Goal: Navigation & Orientation: Understand site structure

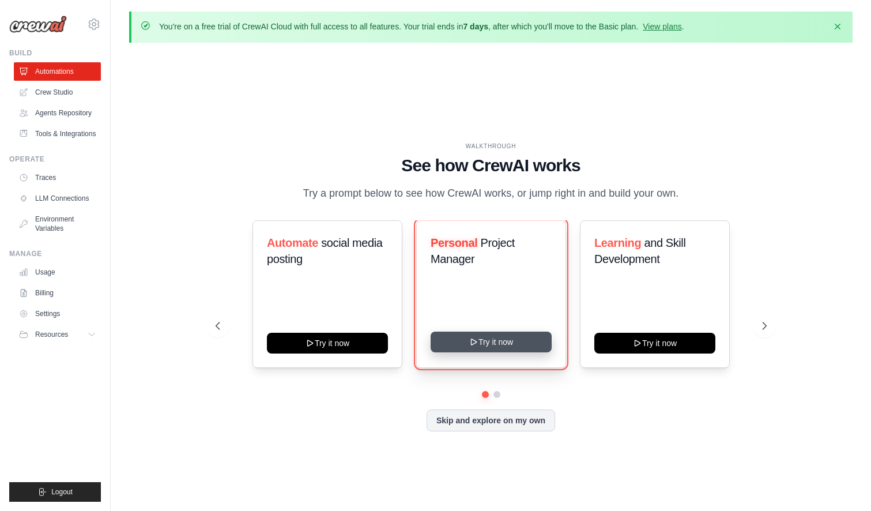
click at [486, 344] on button "Try it now" at bounding box center [491, 342] width 121 height 21
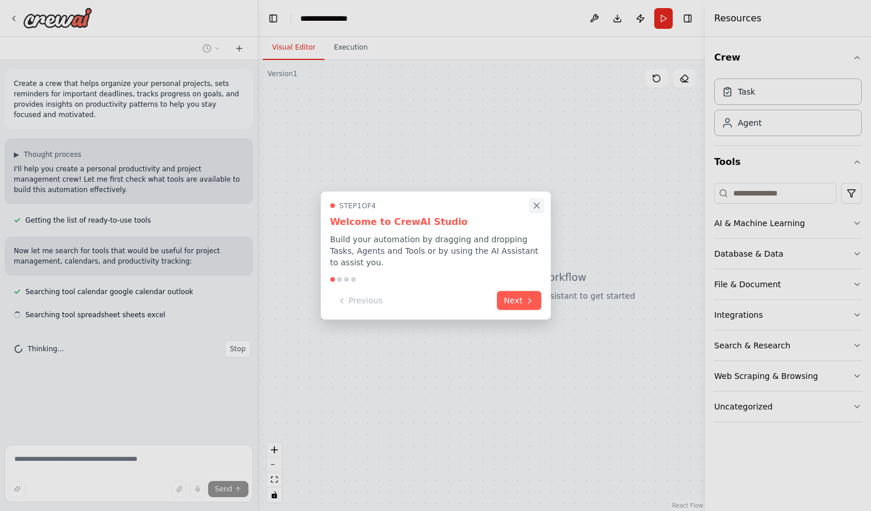
click at [537, 206] on icon "Close walkthrough" at bounding box center [537, 206] width 10 height 10
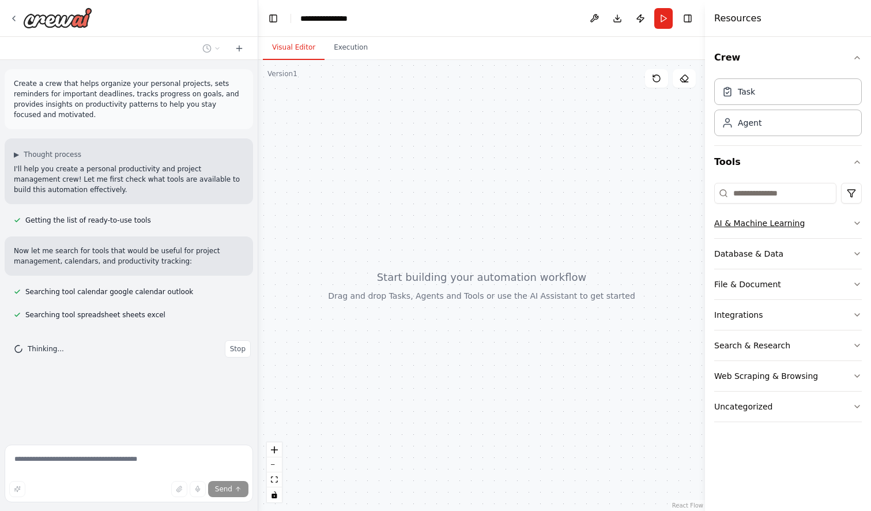
click at [755, 224] on div "AI & Machine Learning" at bounding box center [759, 223] width 91 height 12
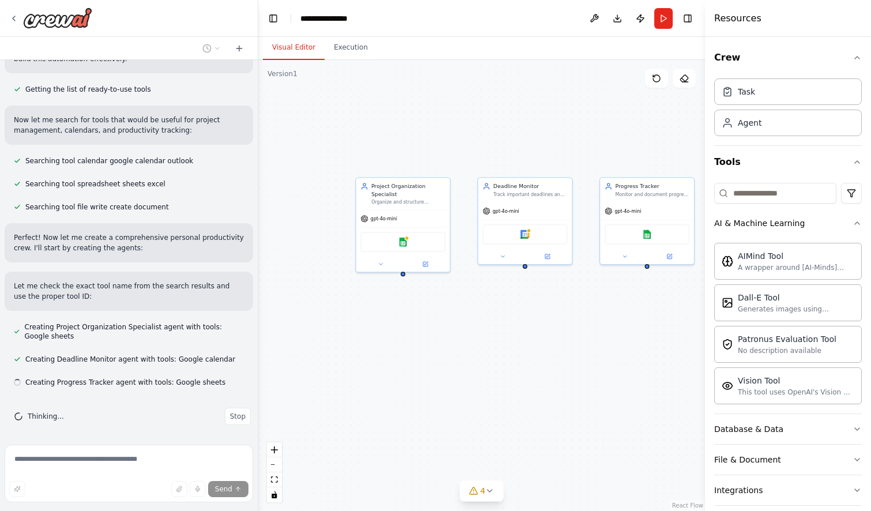
scroll to position [131, 0]
drag, startPoint x: 570, startPoint y: 324, endPoint x: 409, endPoint y: 314, distance: 161.2
click at [409, 314] on div "Project Organization Specialist Organize and structure personal projects by cat…" at bounding box center [481, 285] width 447 height 451
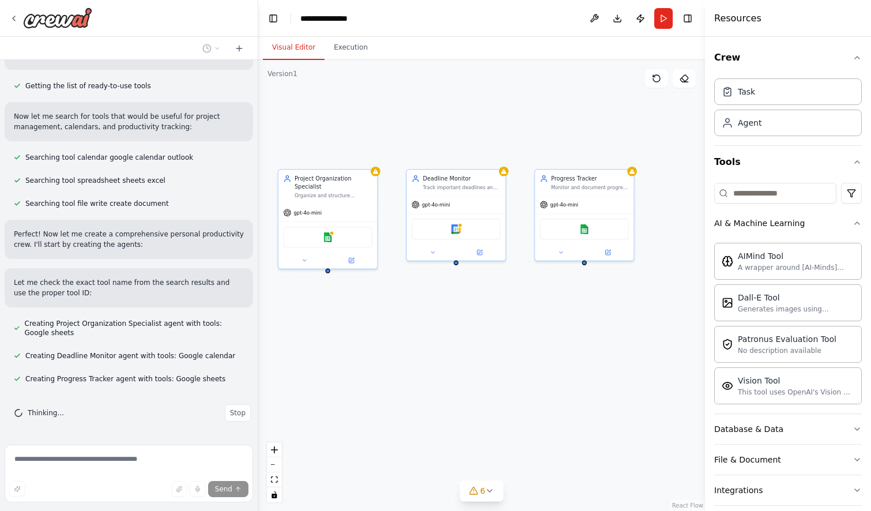
drag, startPoint x: 543, startPoint y: 325, endPoint x: 475, endPoint y: 325, distance: 68.0
click at [475, 325] on div "Project Organization Specialist Organize and structure personal projects by cat…" at bounding box center [481, 285] width 447 height 451
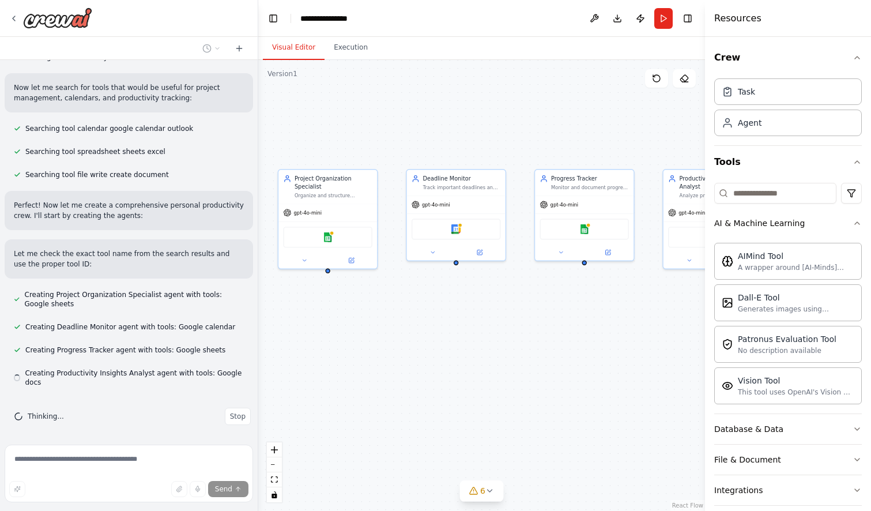
scroll to position [164, 0]
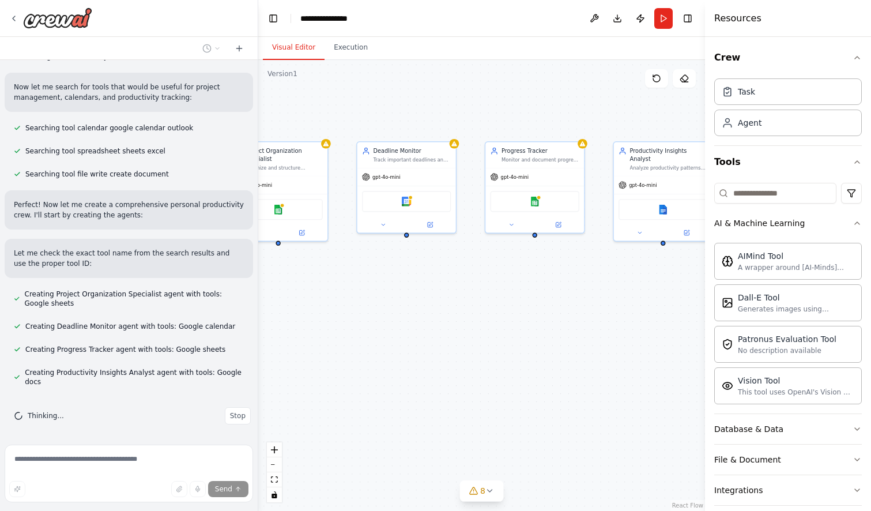
drag, startPoint x: 554, startPoint y: 319, endPoint x: 505, endPoint y: 292, distance: 56.8
click at [505, 292] on div "Project Organization Specialist Organize and structure personal projects by cat…" at bounding box center [481, 285] width 447 height 451
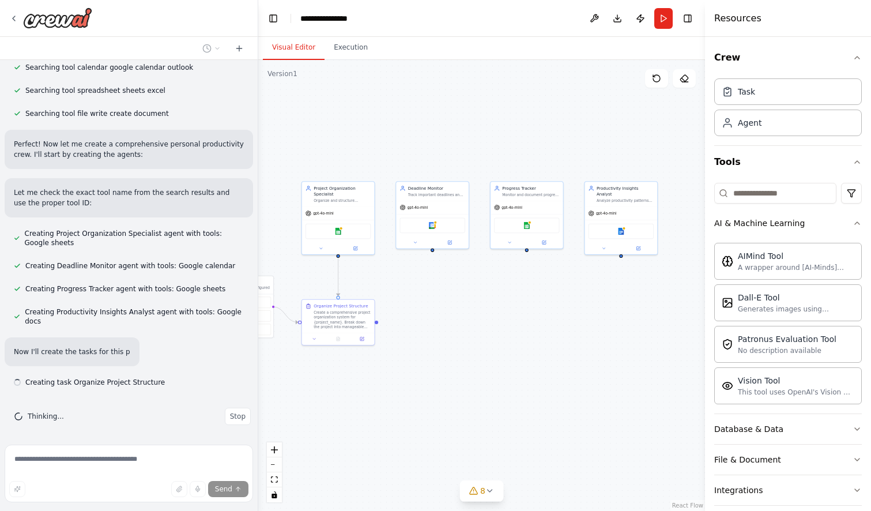
scroll to position [225, 0]
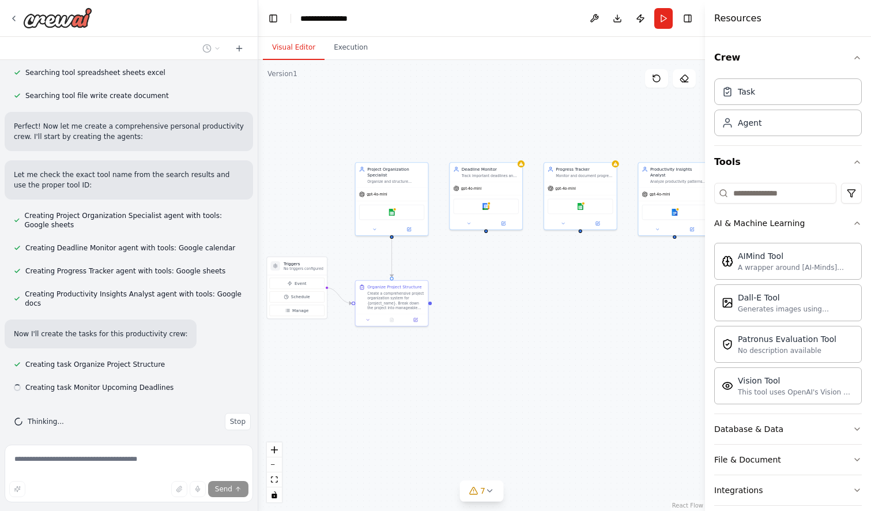
drag, startPoint x: 469, startPoint y: 291, endPoint x: 521, endPoint y: 272, distance: 55.1
click at [521, 272] on div ".deletable-edge-delete-btn { width: 20px; height: 20px; border: 0px solid #ffff…" at bounding box center [481, 285] width 447 height 451
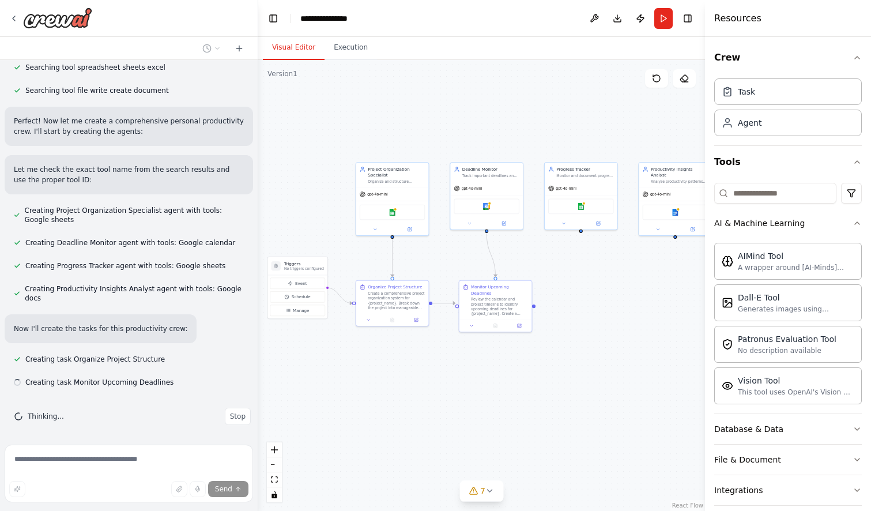
scroll to position [248, 0]
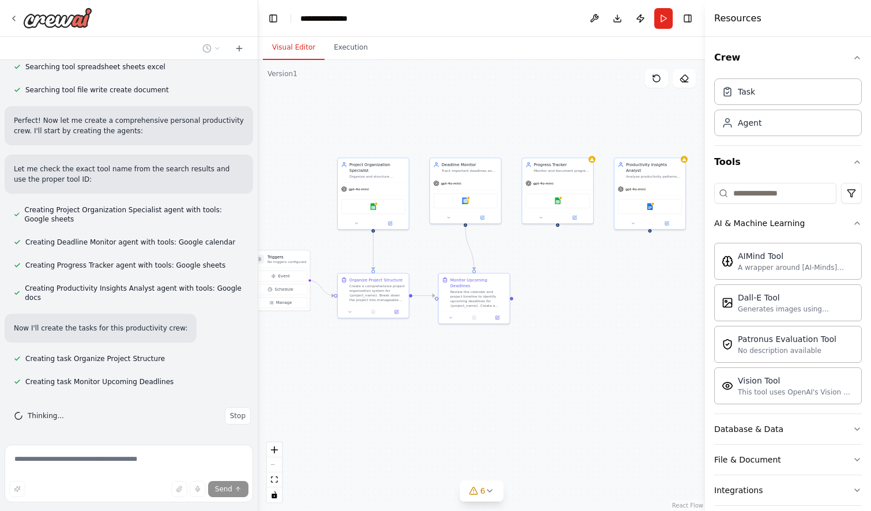
drag, startPoint x: 567, startPoint y: 273, endPoint x: 545, endPoint y: 266, distance: 23.0
click at [545, 266] on div ".deletable-edge-delete-btn { width: 20px; height: 20px; border: 0px solid #ffff…" at bounding box center [481, 285] width 447 height 451
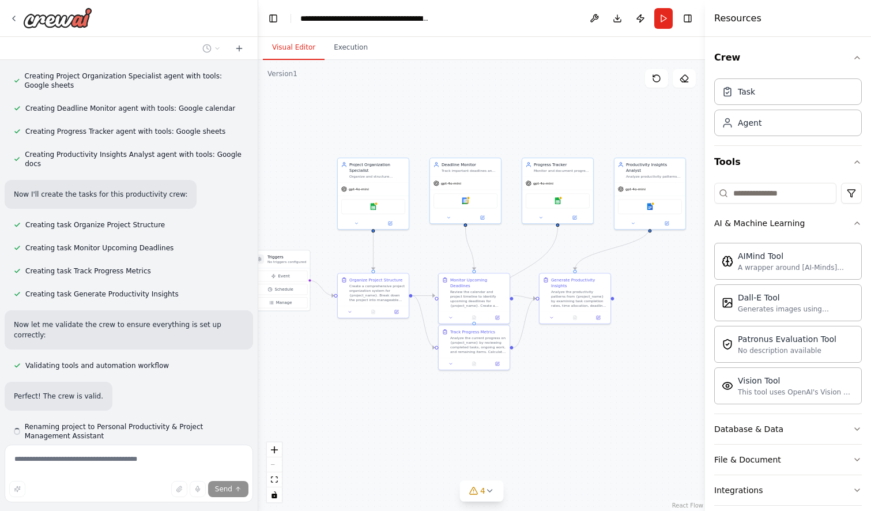
scroll to position [383, 0]
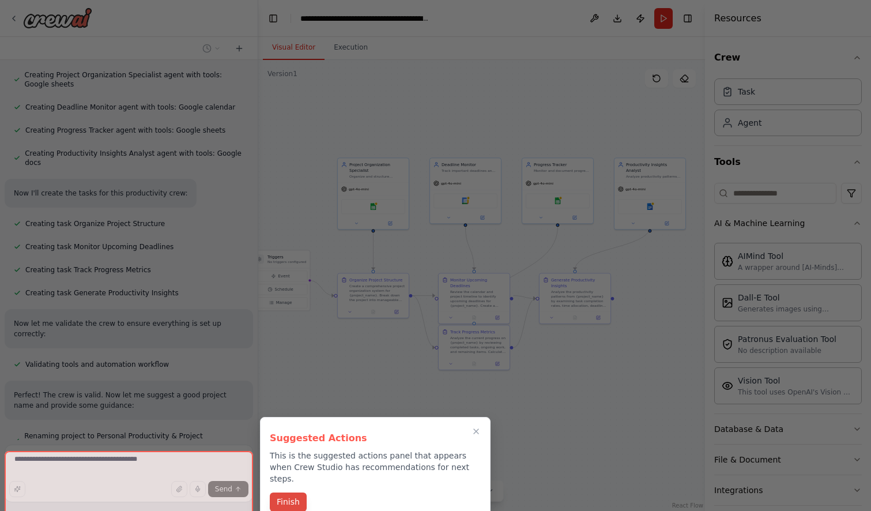
click at [302, 492] on button "Finish" at bounding box center [288, 501] width 37 height 19
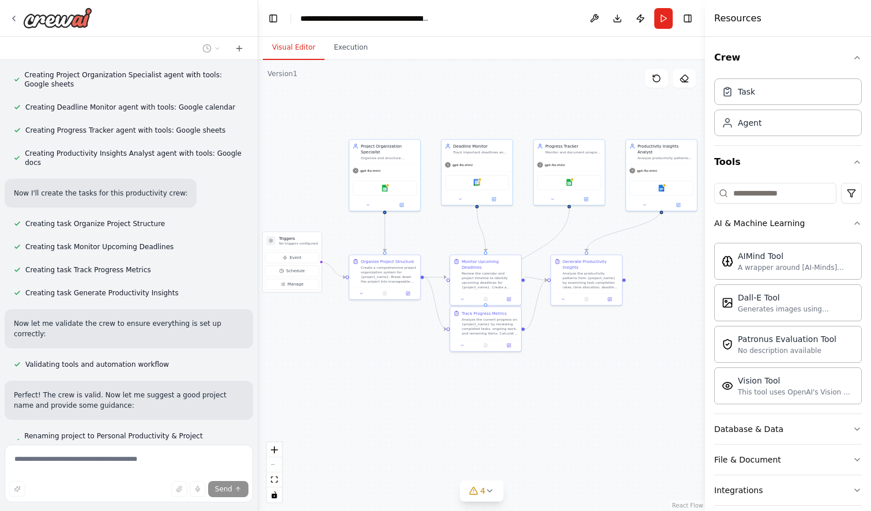
drag, startPoint x: 444, startPoint y: 417, endPoint x: 456, endPoint y: 400, distance: 21.6
click at [456, 400] on div ".deletable-edge-delete-btn { width: 20px; height: 20px; border: 0px solid #ffff…" at bounding box center [481, 285] width 447 height 451
click at [770, 428] on div "Database & Data" at bounding box center [748, 429] width 69 height 12
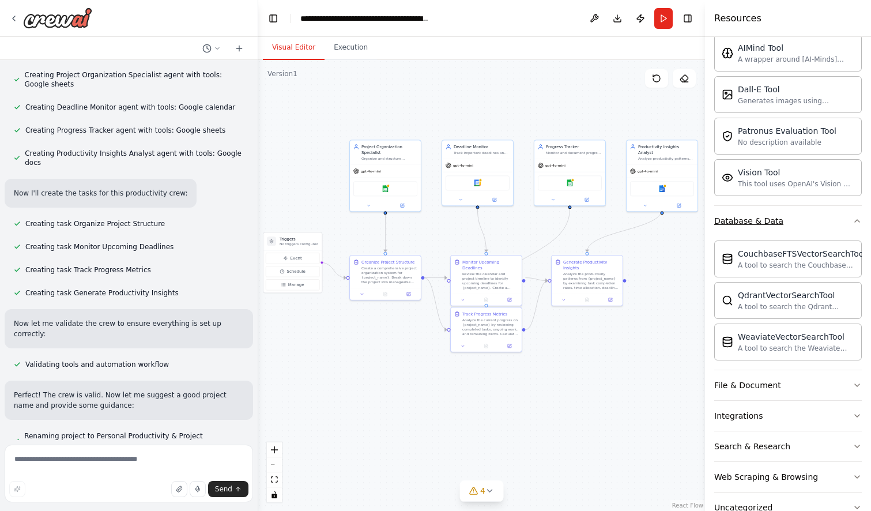
scroll to position [210, 0]
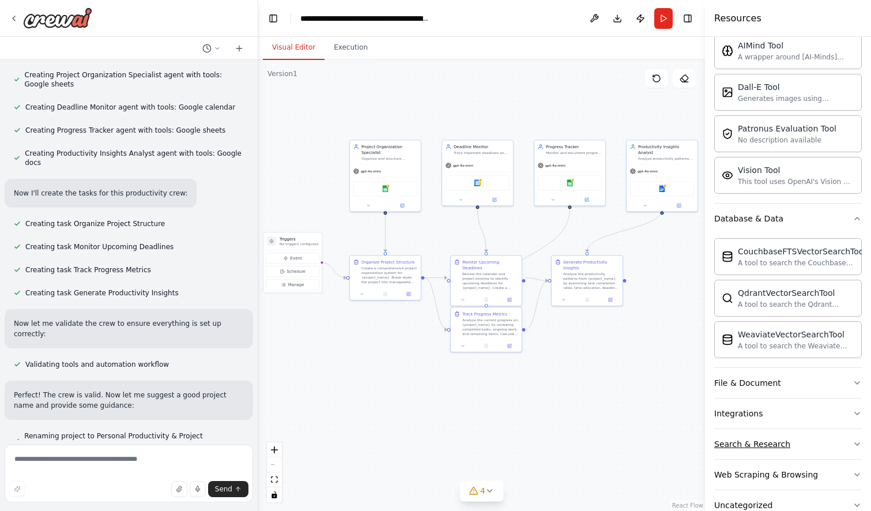
click at [757, 449] on div "Search & Research" at bounding box center [752, 444] width 76 height 12
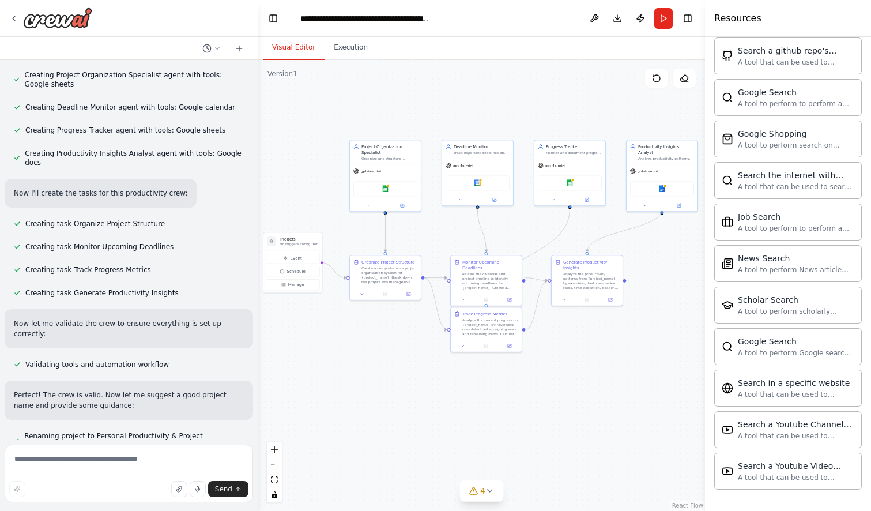
scroll to position [829, 0]
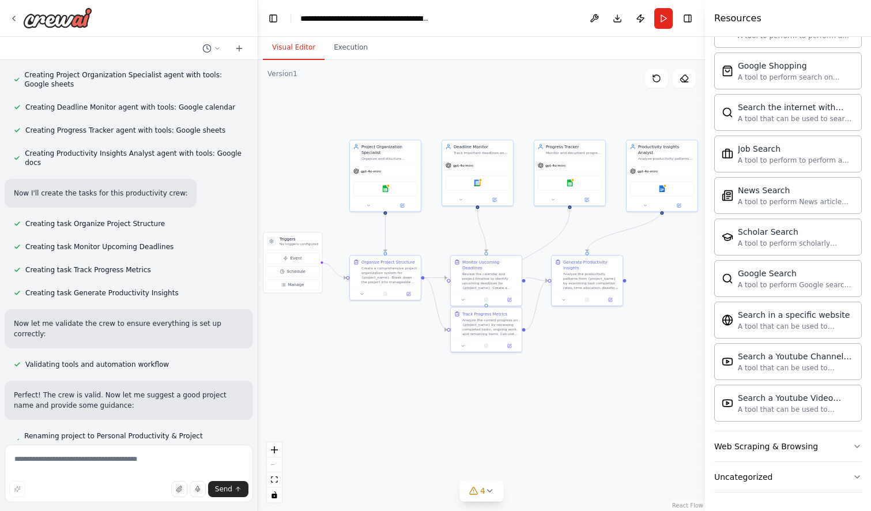
click at [632, 332] on div ".deletable-edge-delete-btn { width: 20px; height: 20px; border: 0px solid #ffff…" at bounding box center [481, 285] width 447 height 451
click at [759, 439] on button "Web Scraping & Browsing" at bounding box center [788, 446] width 148 height 30
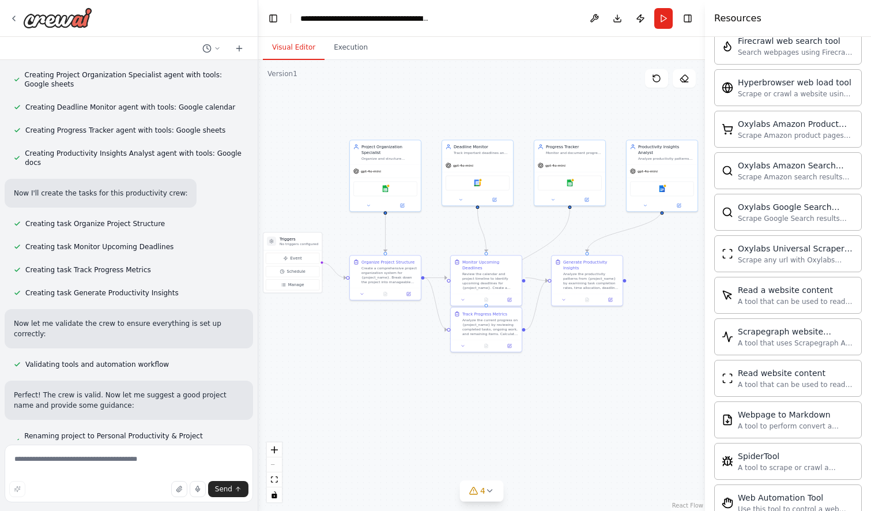
scroll to position [1461, 0]
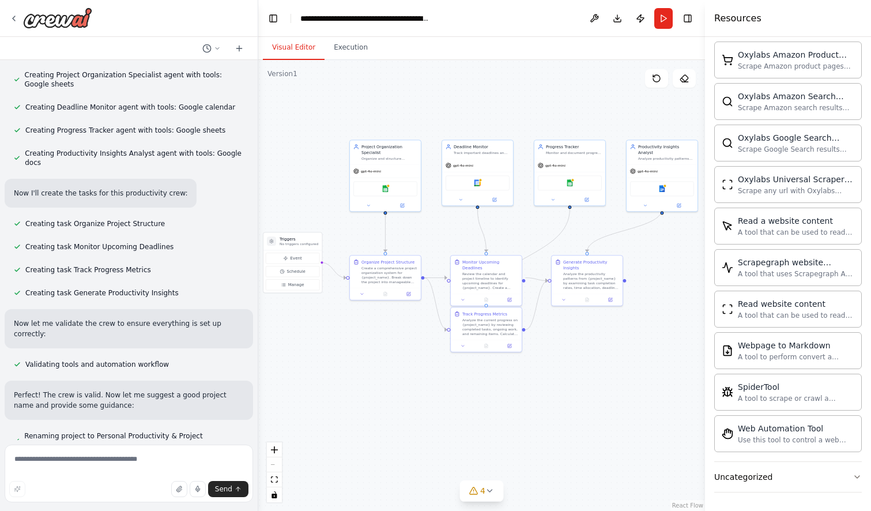
click at [589, 345] on div ".deletable-edge-delete-btn { width: 20px; height: 20px; border: 0px solid #ffff…" at bounding box center [481, 285] width 447 height 451
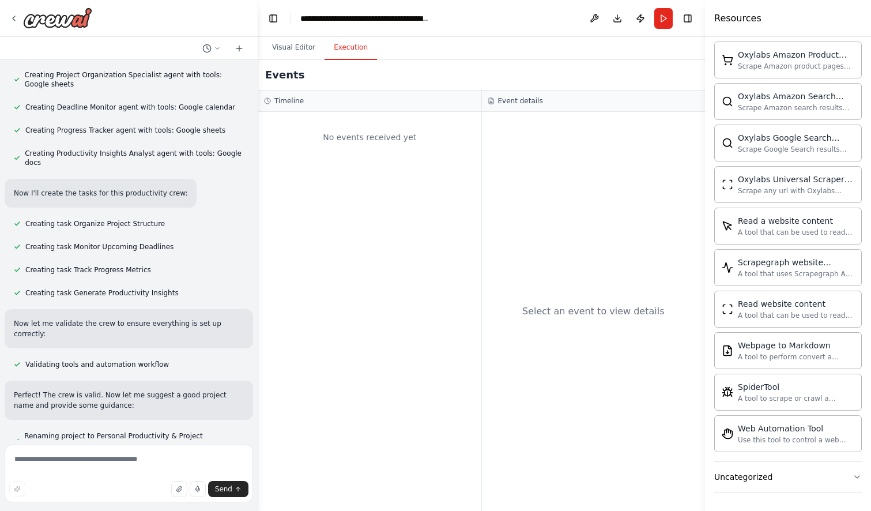
click at [352, 54] on button "Execution" at bounding box center [351, 48] width 52 height 24
click at [304, 51] on button "Visual Editor" at bounding box center [294, 48] width 62 height 24
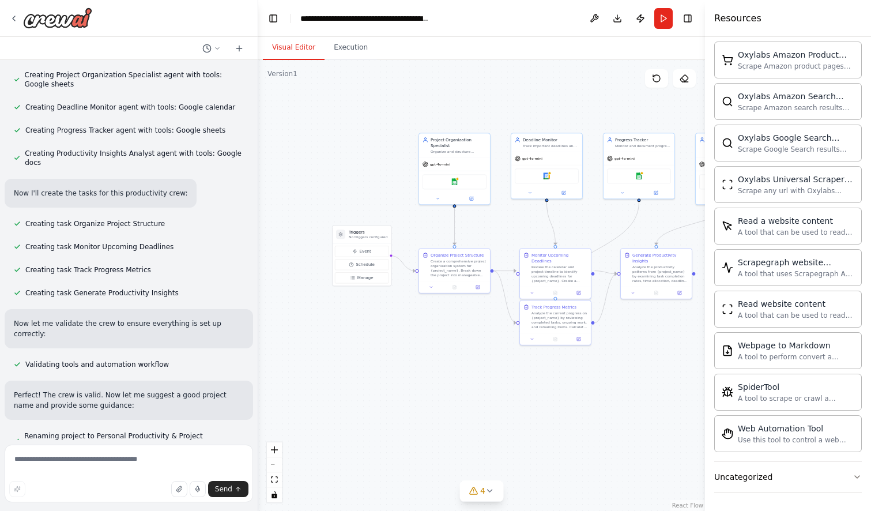
drag, startPoint x: 481, startPoint y: 114, endPoint x: 550, endPoint y: 107, distance: 69.5
click at [550, 107] on div ".deletable-edge-delete-btn { width: 20px; height: 20px; border: 0px solid #ffff…" at bounding box center [481, 285] width 447 height 451
click at [551, 165] on div "Google calendar" at bounding box center [546, 175] width 71 height 22
click at [552, 94] on div ".deletable-edge-delete-btn { width: 20px; height: 20px; border: 0px solid #ffff…" at bounding box center [481, 285] width 447 height 451
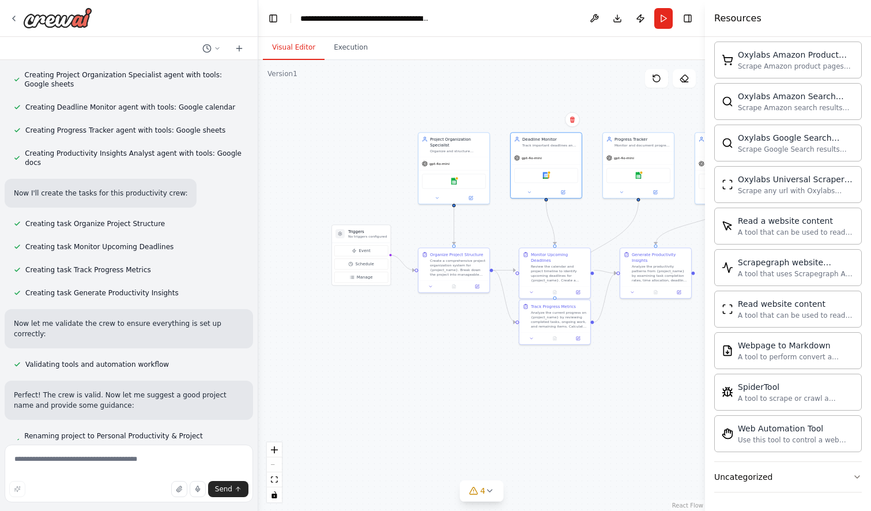
click at [535, 109] on div ".deletable-edge-delete-btn { width: 20px; height: 20px; border: 0px solid #ffff…" at bounding box center [481, 285] width 447 height 451
click at [550, 183] on div "Google calendar" at bounding box center [546, 174] width 71 height 22
click at [564, 192] on icon at bounding box center [563, 190] width 3 height 3
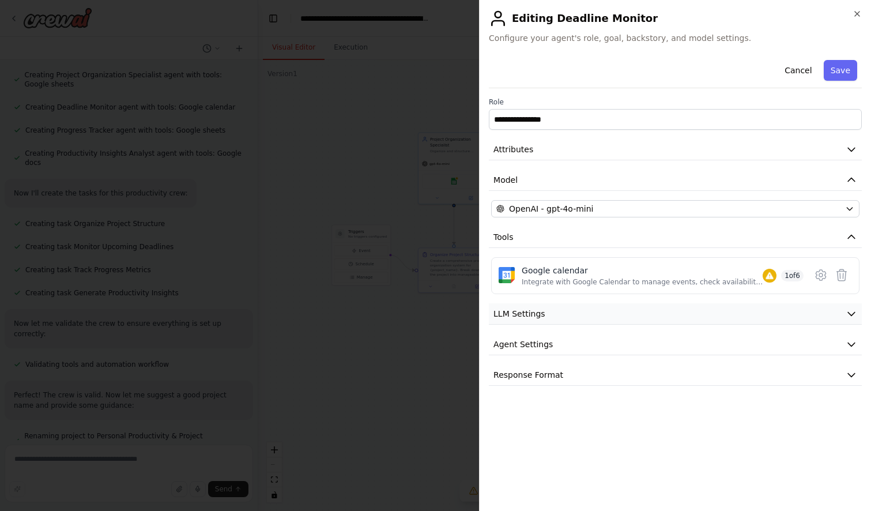
click at [537, 315] on span "LLM Settings" at bounding box center [520, 314] width 52 height 12
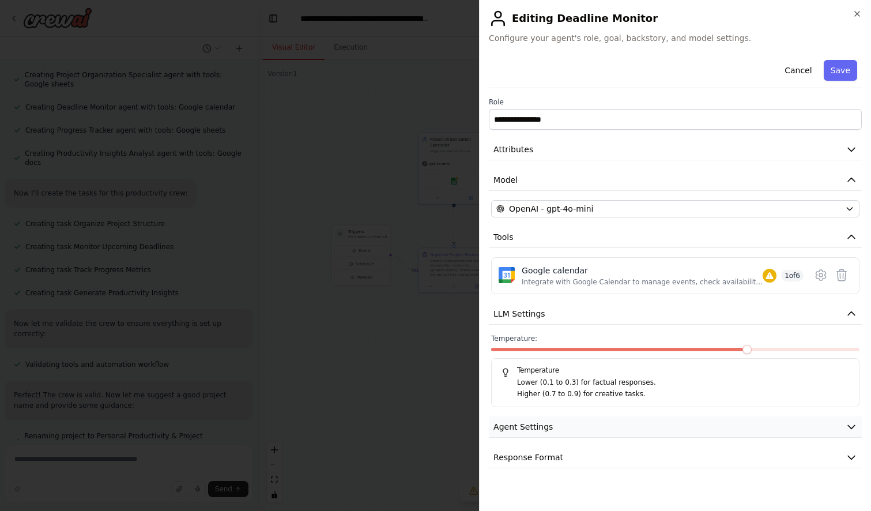
click at [585, 430] on button "Agent Settings" at bounding box center [675, 426] width 373 height 21
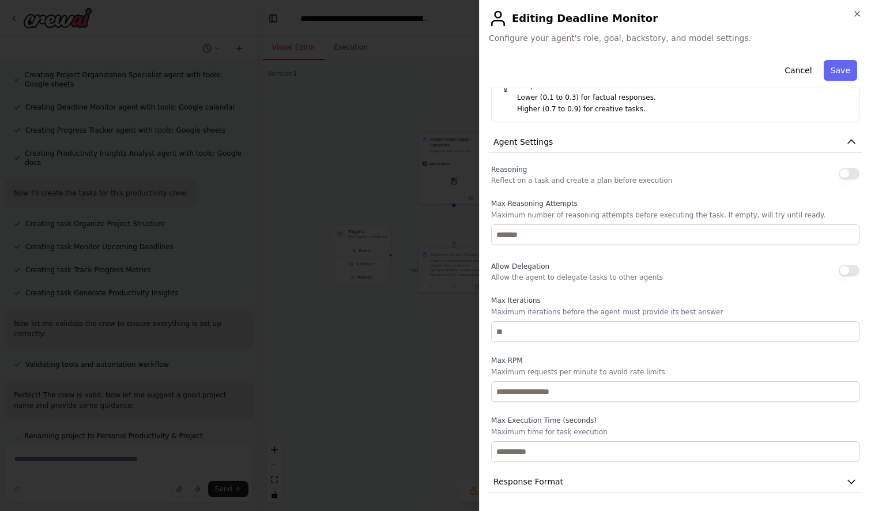
scroll to position [0, 0]
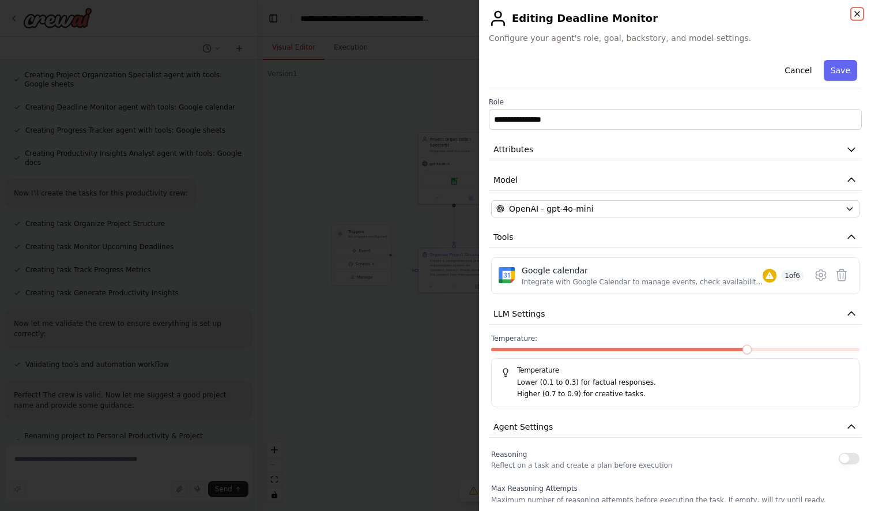
click at [858, 13] on icon "button" at bounding box center [857, 13] width 9 height 9
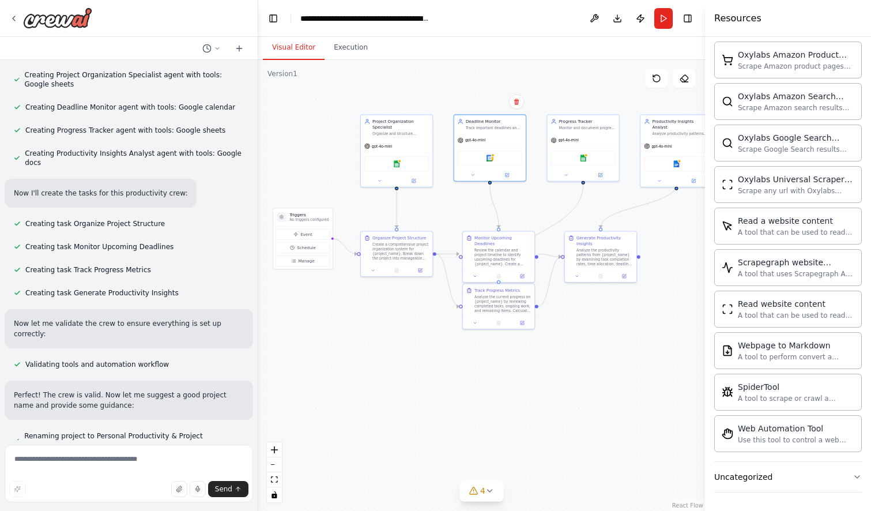
drag, startPoint x: 421, startPoint y: 338, endPoint x: 363, endPoint y: 322, distance: 59.7
click at [363, 322] on div ".deletable-edge-delete-btn { width: 20px; height: 20px; border: 0px solid #ffff…" at bounding box center [481, 285] width 447 height 451
click at [13, 14] on icon at bounding box center [13, 18] width 9 height 9
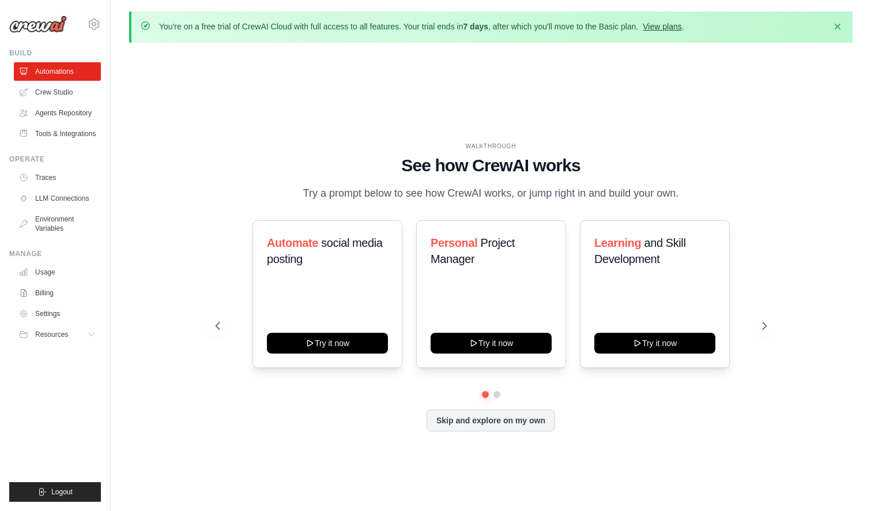
click at [660, 28] on link "View plans" at bounding box center [662, 26] width 39 height 9
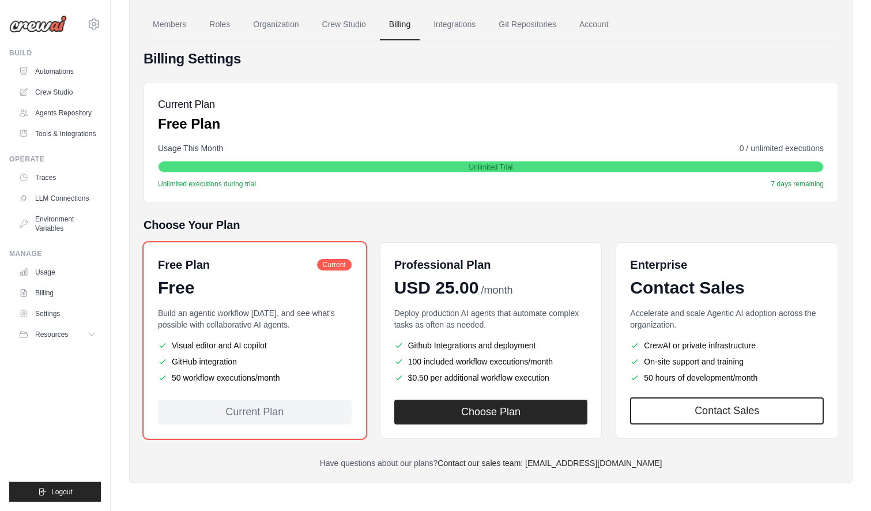
scroll to position [95, 0]
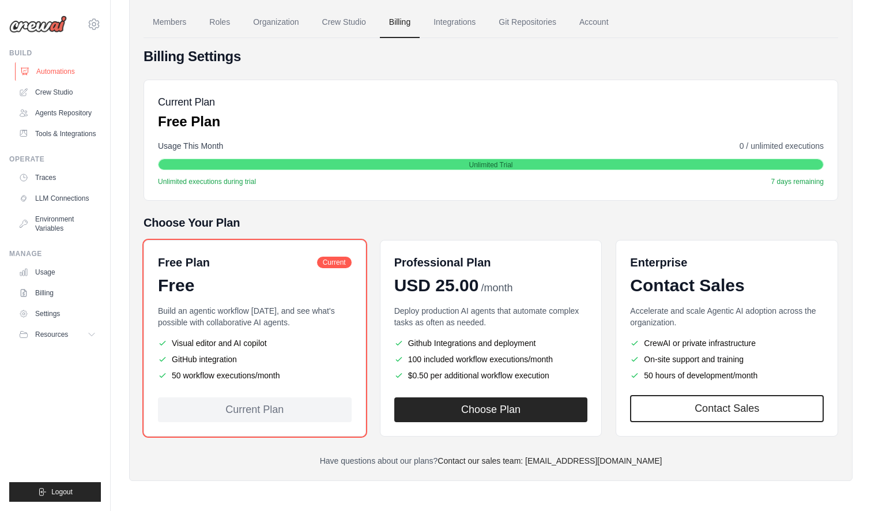
click at [62, 70] on link "Automations" at bounding box center [58, 71] width 87 height 18
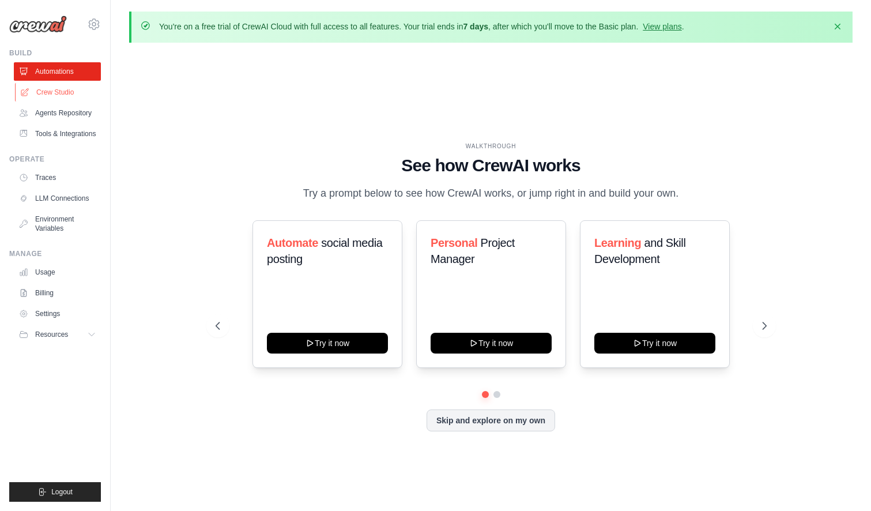
click at [51, 93] on link "Crew Studio" at bounding box center [58, 92] width 87 height 18
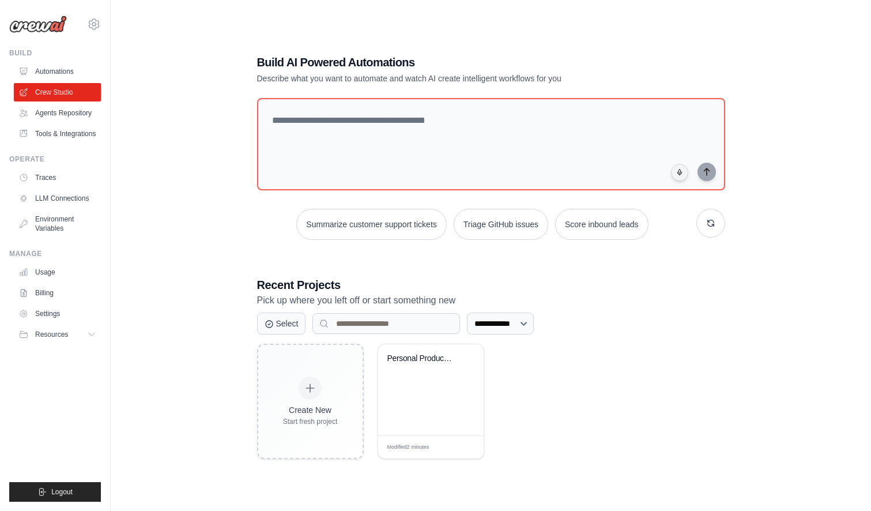
scroll to position [64, 0]
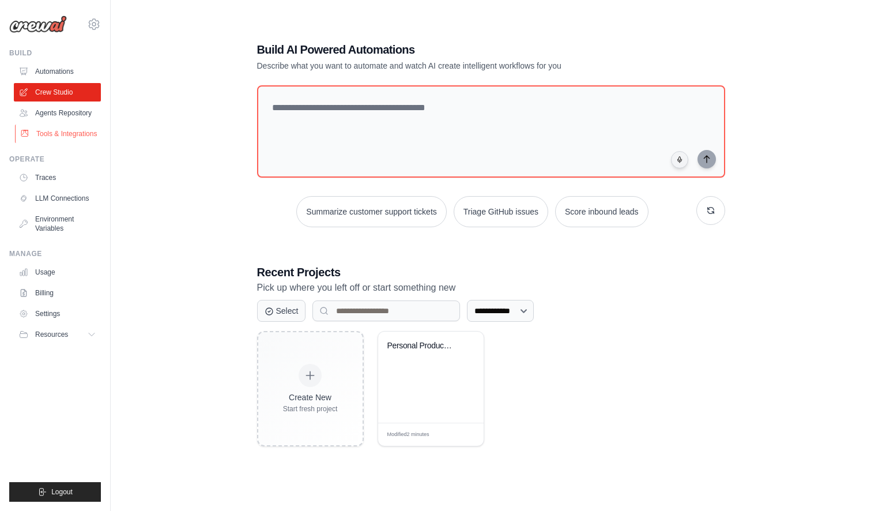
click at [56, 133] on link "Tools & Integrations" at bounding box center [58, 134] width 87 height 18
